Goal: Find specific page/section: Find specific page/section

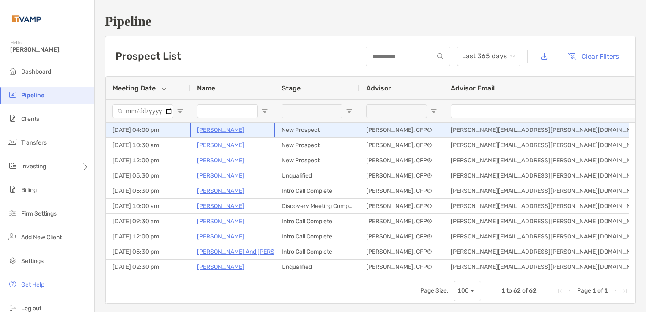
click at [211, 128] on p "[PERSON_NAME]" at bounding box center [220, 130] width 47 height 11
